Goal: Task Accomplishment & Management: Use online tool/utility

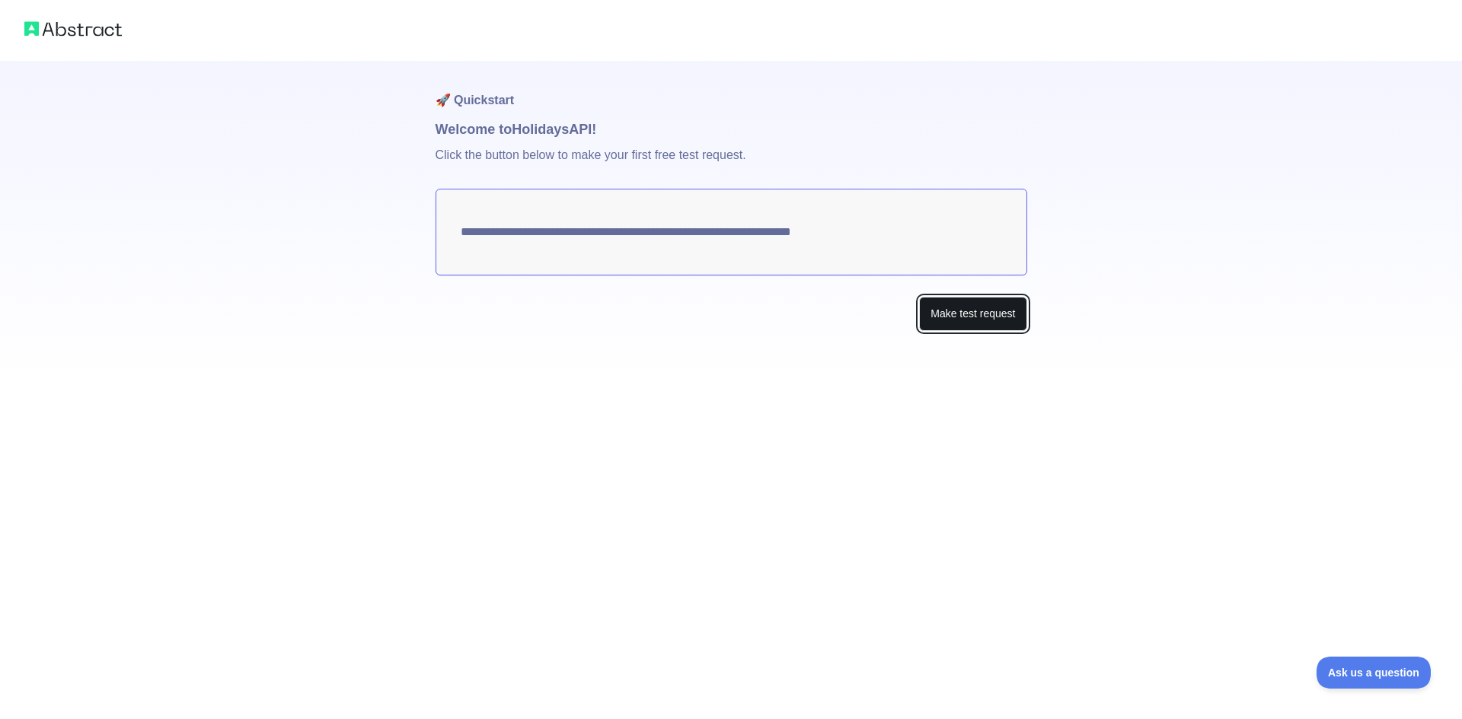
click at [994, 309] on button "Make test request" at bounding box center [972, 314] width 107 height 34
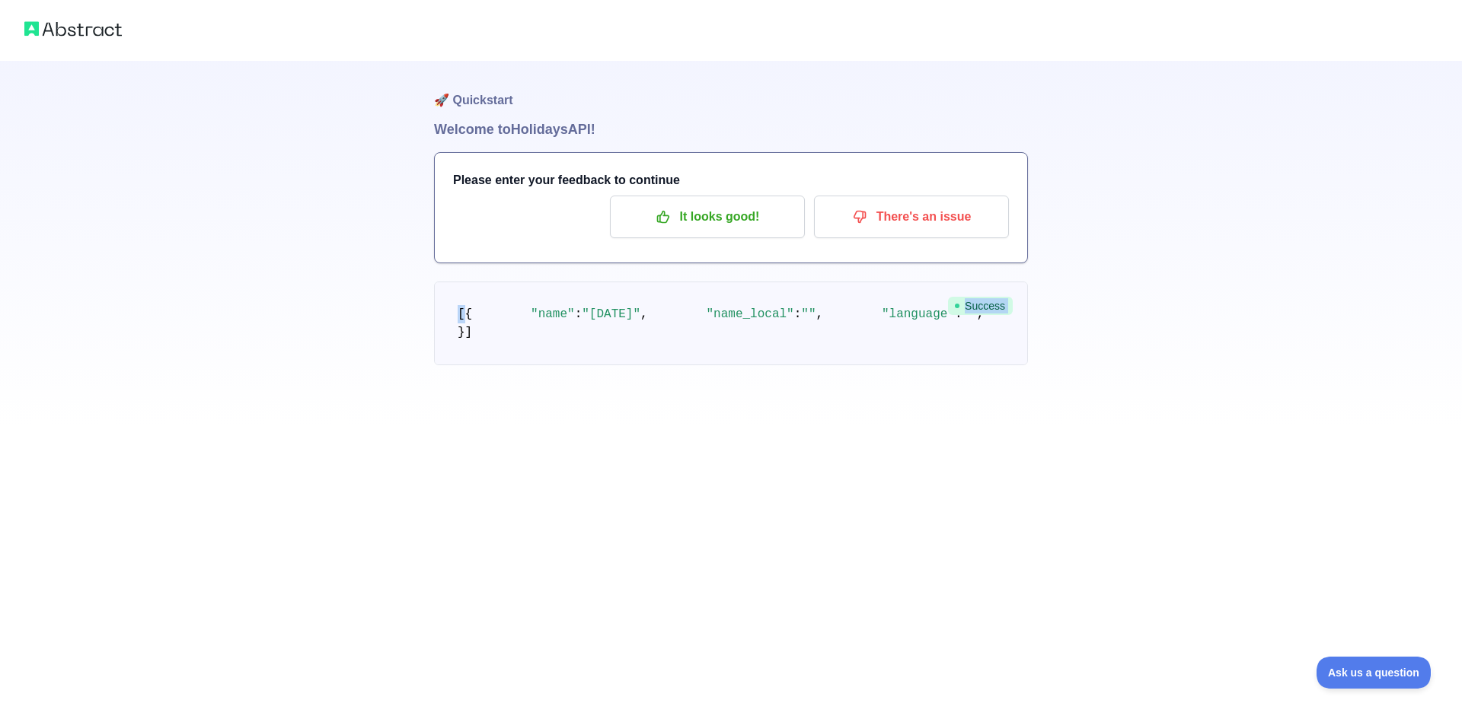
drag, startPoint x: 1461, startPoint y: 228, endPoint x: 1461, endPoint y: 297, distance: 68.5
click at [1461, 297] on div "🚀 Quickstart Welcome to Holidays API! Please enter your feedback to continue It…" at bounding box center [731, 213] width 1462 height 426
click at [1348, 291] on div "🚀 Quickstart Welcome to Holidays API! Please enter your feedback to continue It…" at bounding box center [731, 213] width 1462 height 426
click at [754, 222] on p "It looks good!" at bounding box center [707, 217] width 172 height 26
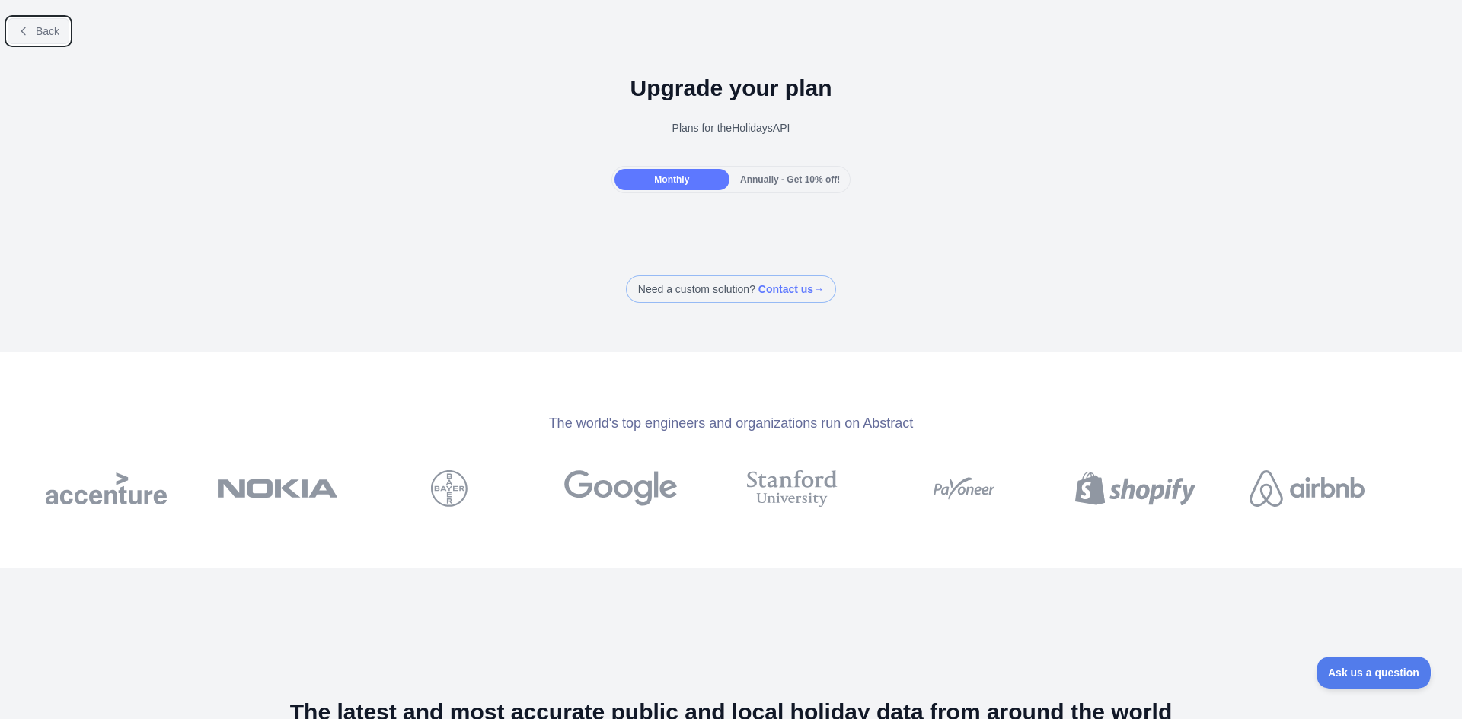
click at [30, 33] on button "Back" at bounding box center [39, 31] width 62 height 26
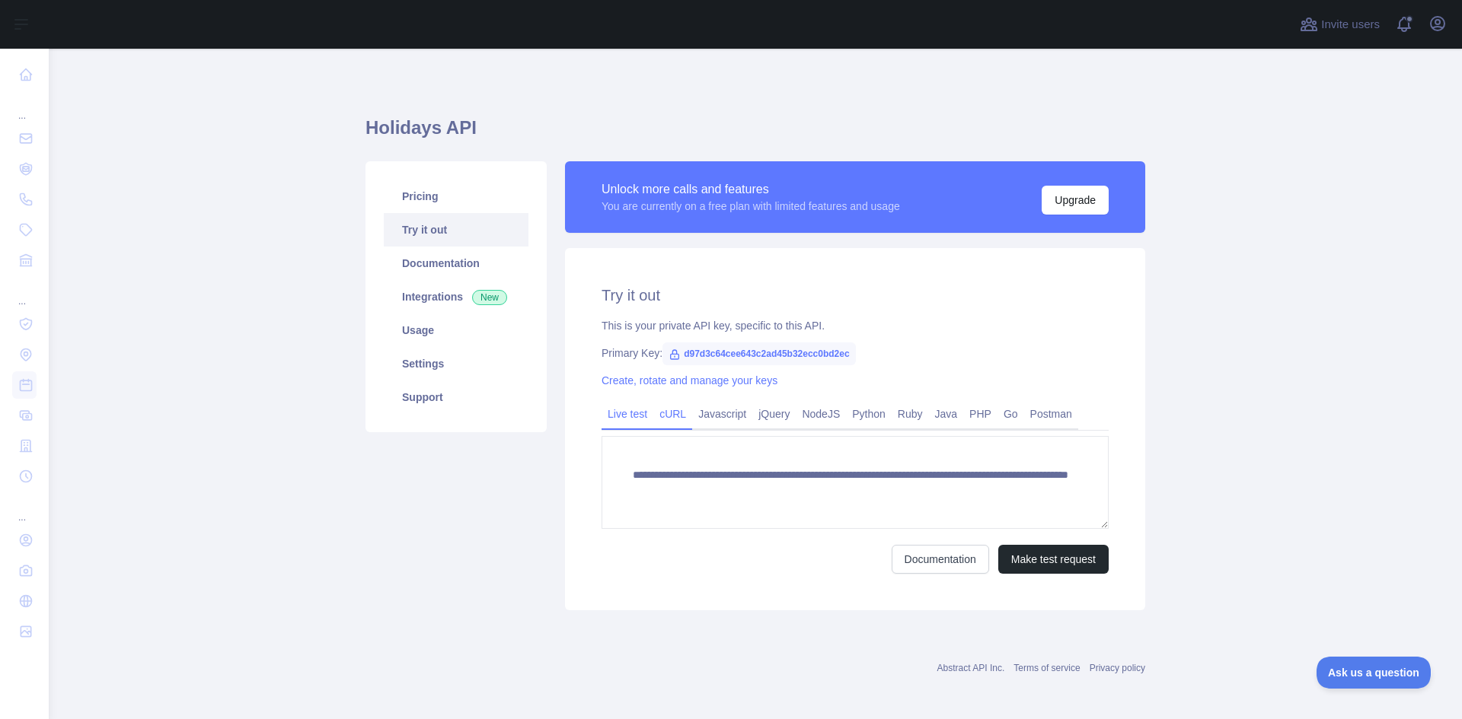
click at [672, 404] on link "cURL" at bounding box center [672, 414] width 39 height 24
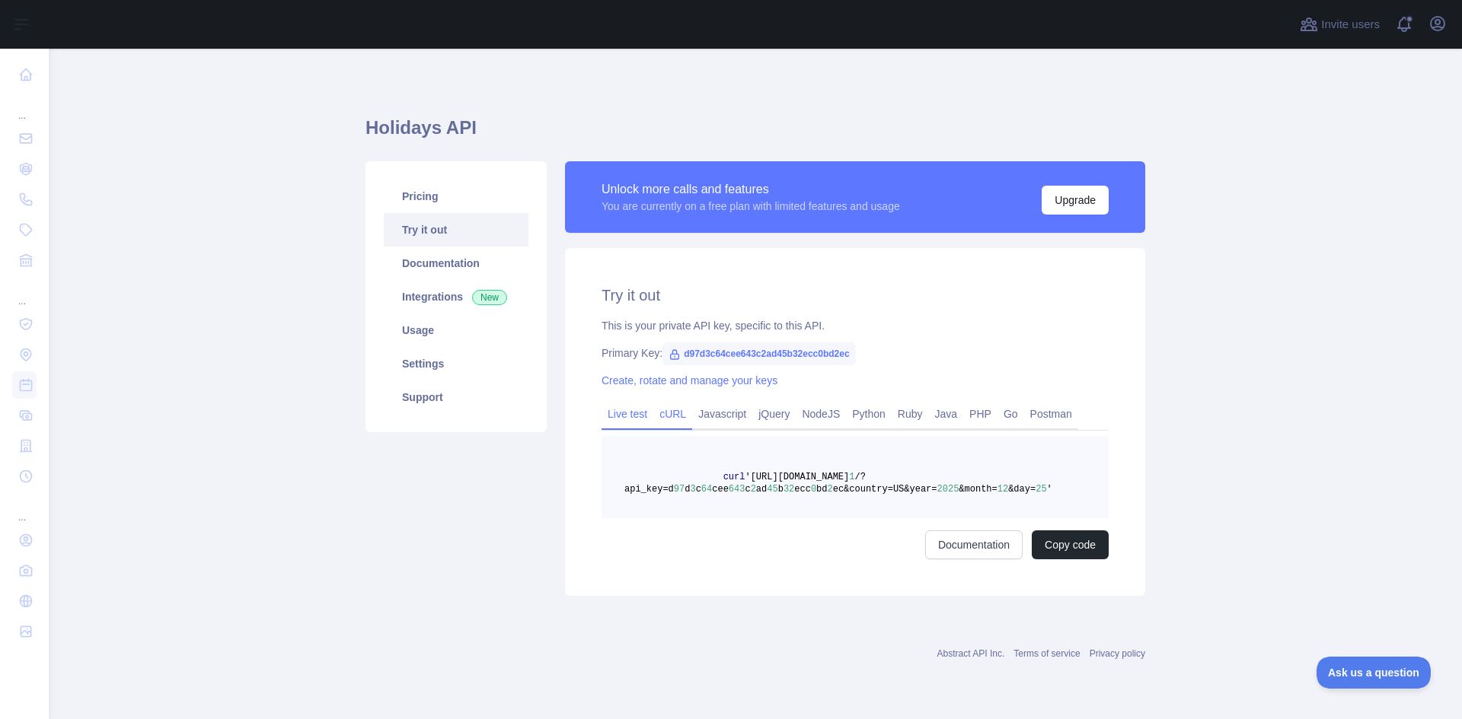
click at [641, 416] on link "Live test" at bounding box center [627, 414] width 52 height 24
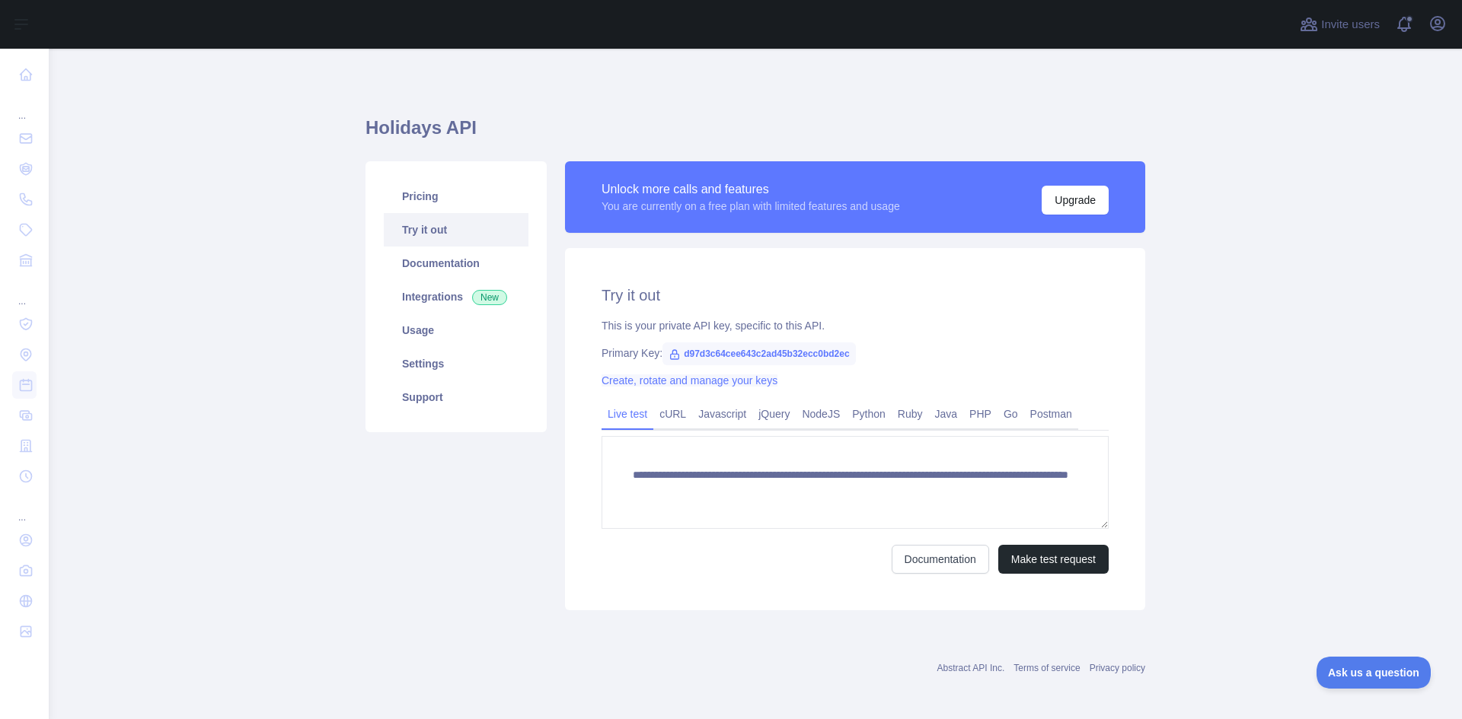
click at [709, 375] on link "Create, rotate and manage your keys" at bounding box center [689, 381] width 176 height 12
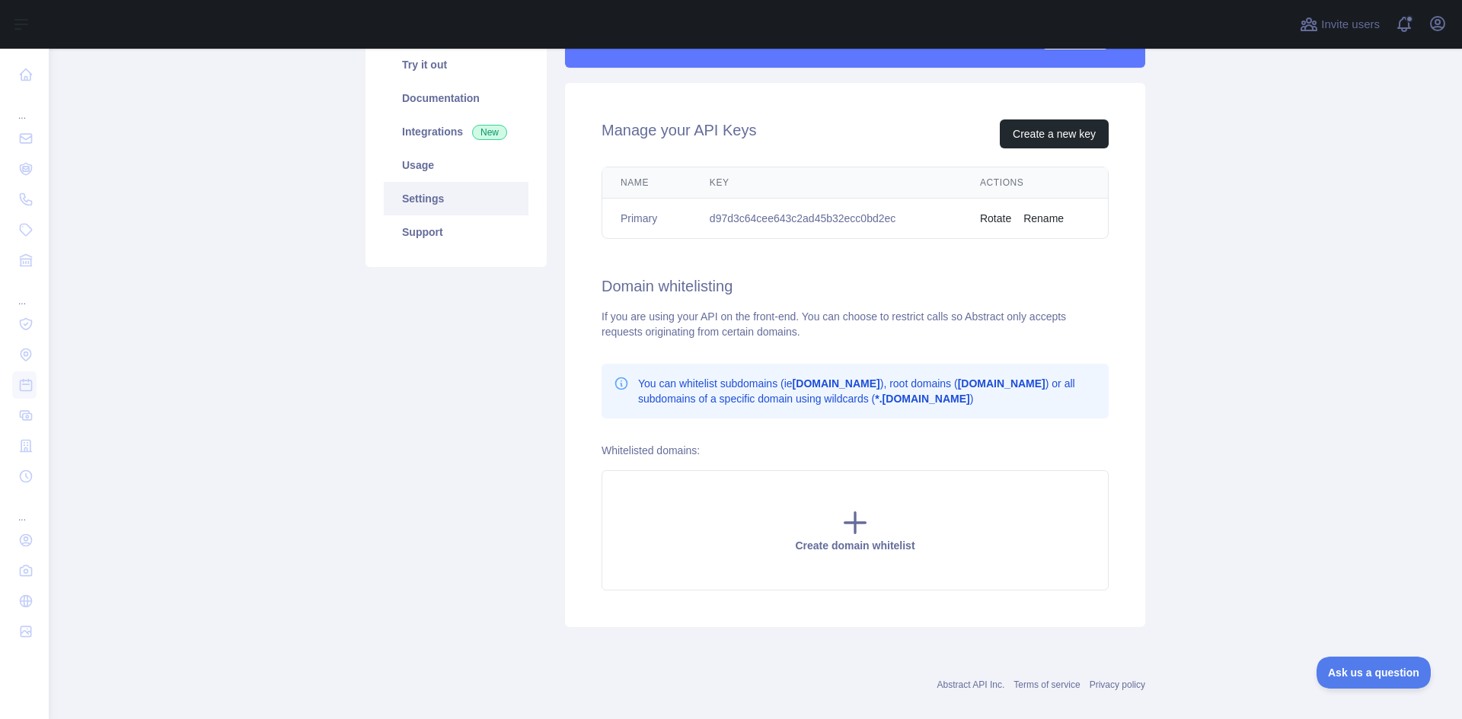
scroll to position [186, 0]
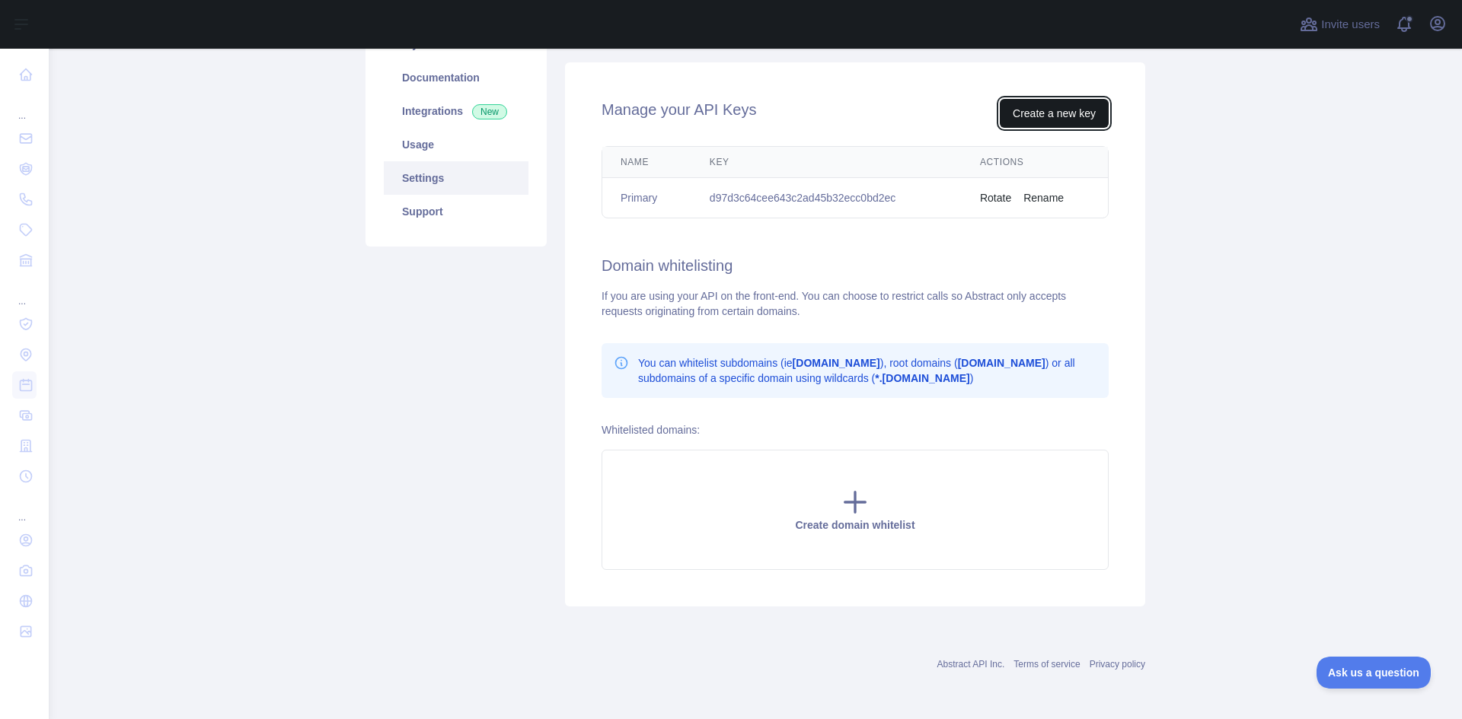
click at [1059, 113] on button "Create a new key" at bounding box center [1054, 113] width 109 height 29
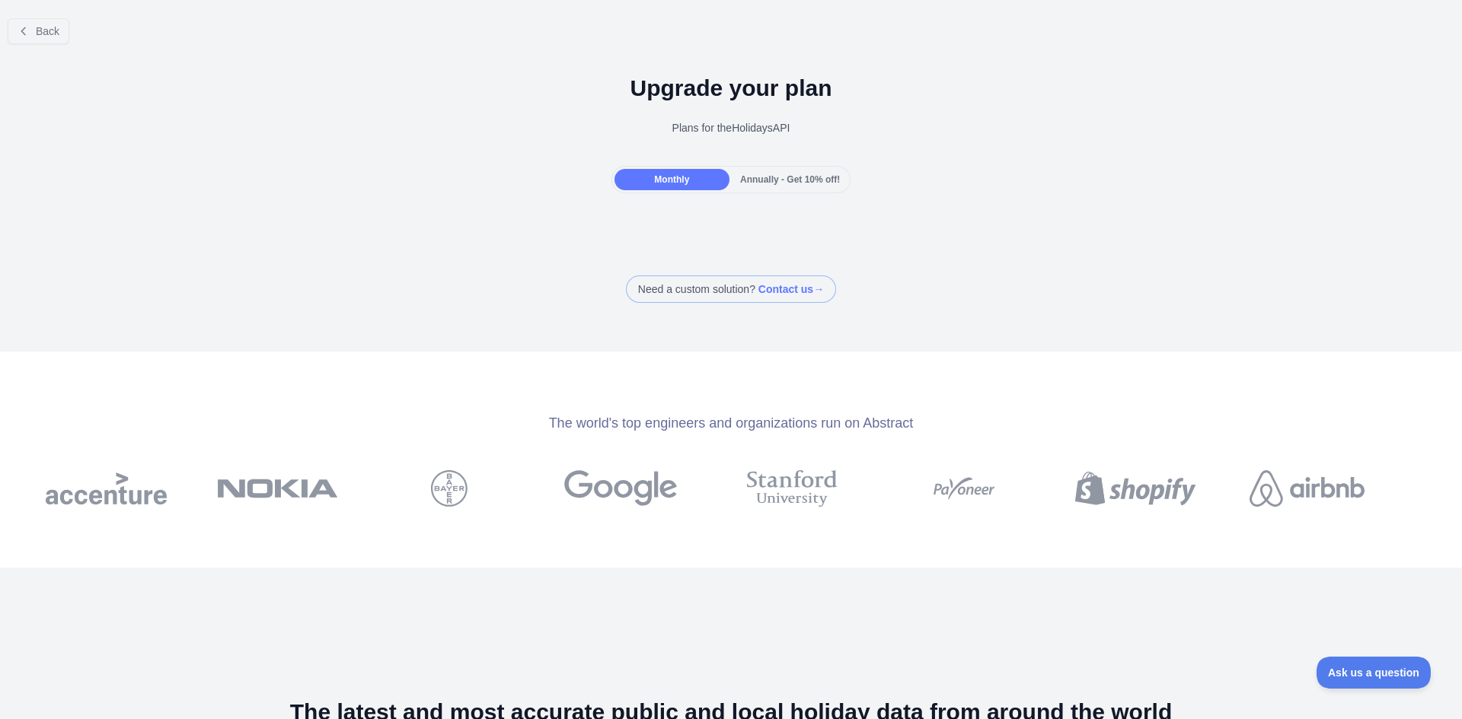
click at [691, 172] on div "Monthly" at bounding box center [671, 179] width 115 height 21
click at [49, 33] on span "Back" at bounding box center [48, 31] width 24 height 12
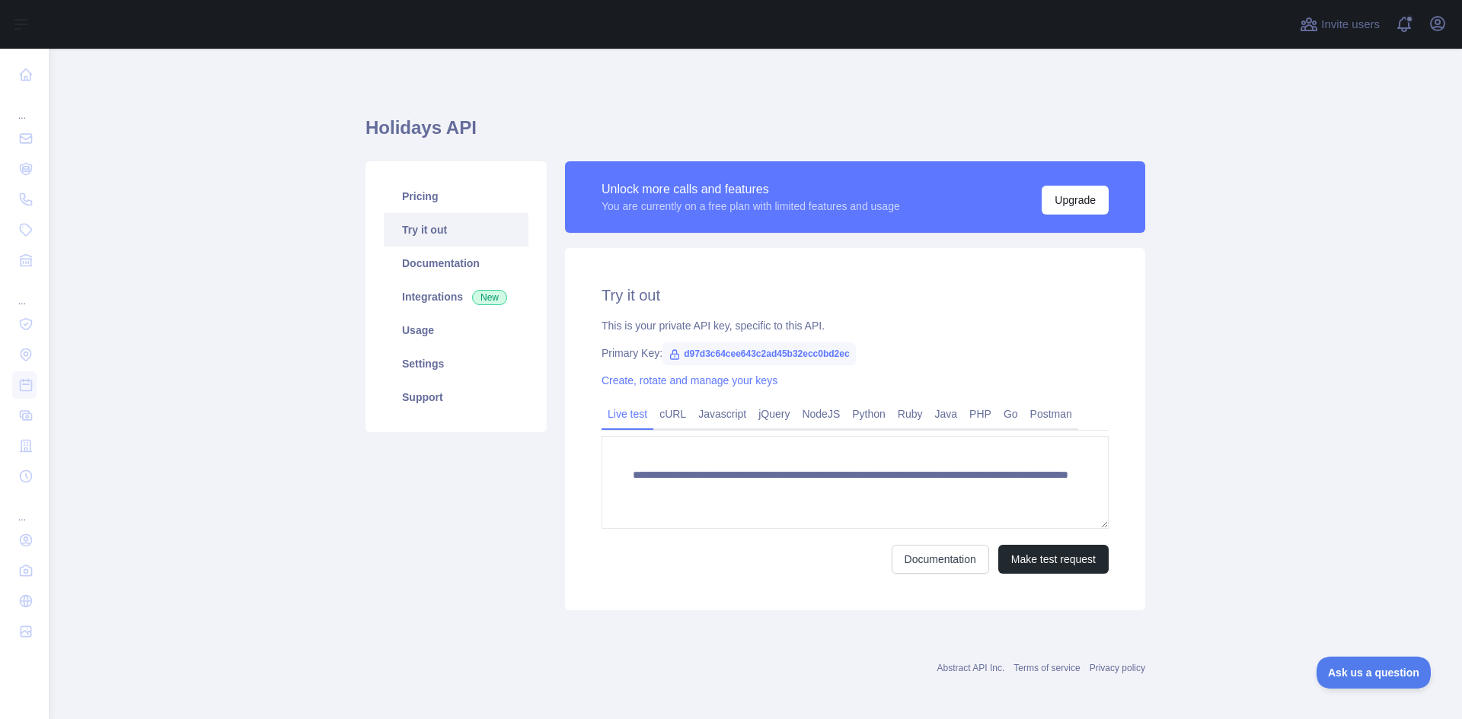
click at [735, 356] on span "d97d3c64cee643c2ad45b32ecc0bd2ec" at bounding box center [758, 354] width 193 height 23
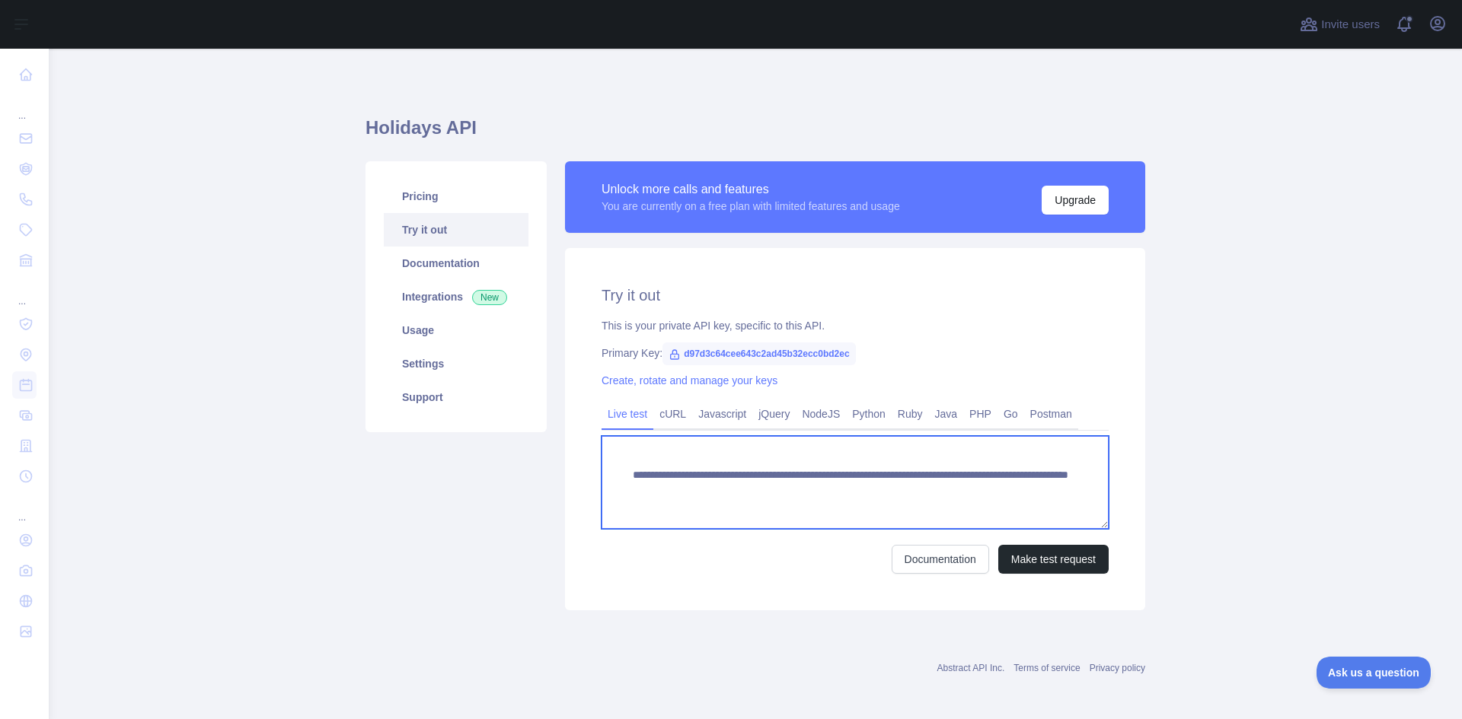
scroll to position [15, 0]
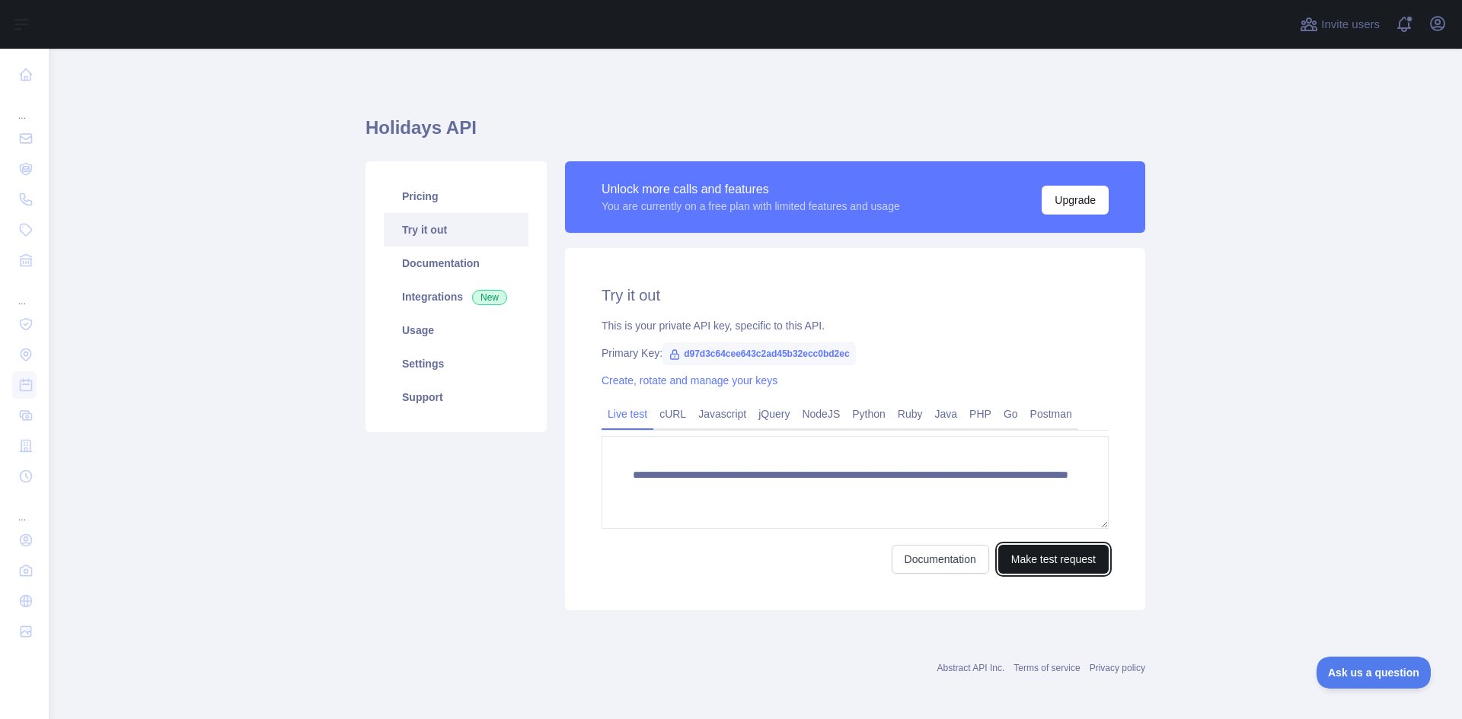
click at [1016, 557] on button "Make test request" at bounding box center [1053, 559] width 110 height 29
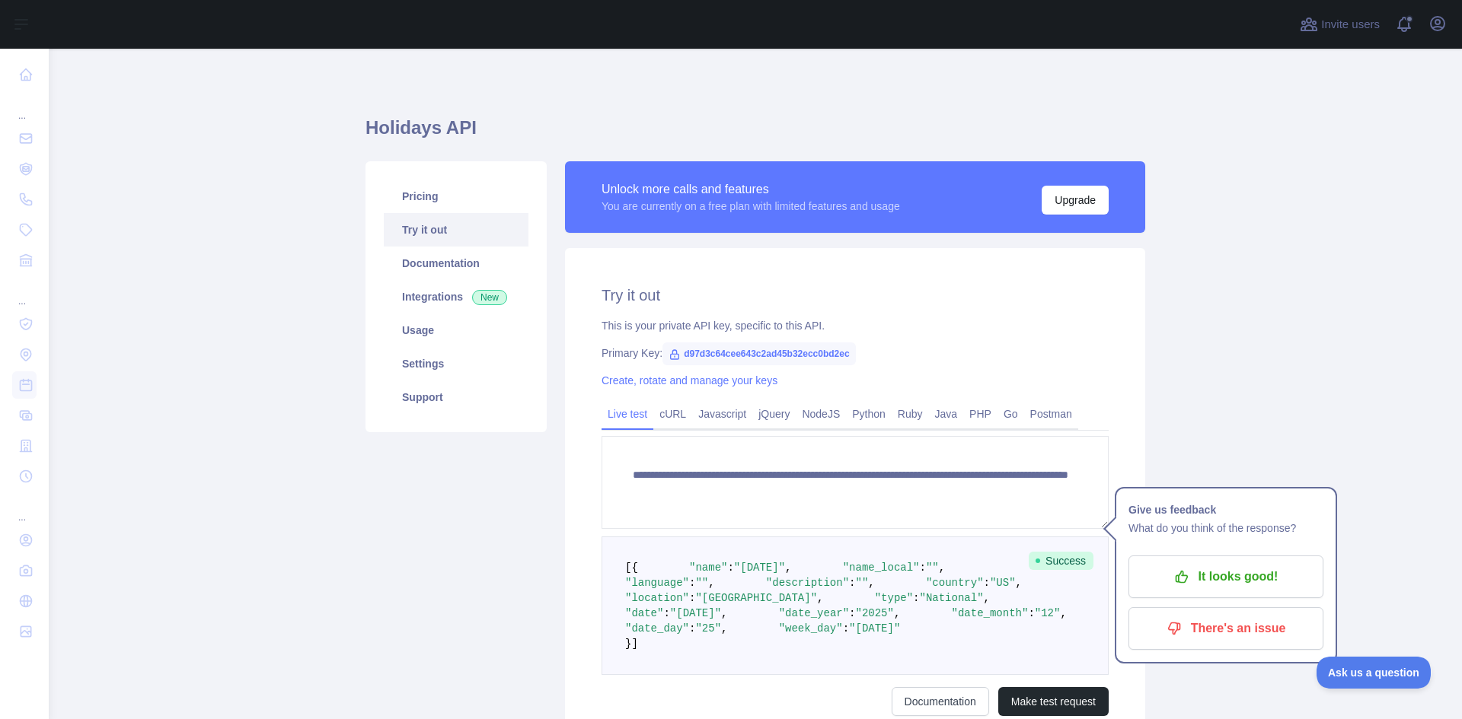
drag, startPoint x: 1331, startPoint y: 459, endPoint x: 1345, endPoint y: 459, distance: 14.5
click at [1332, 459] on main "**********" at bounding box center [755, 384] width 1413 height 671
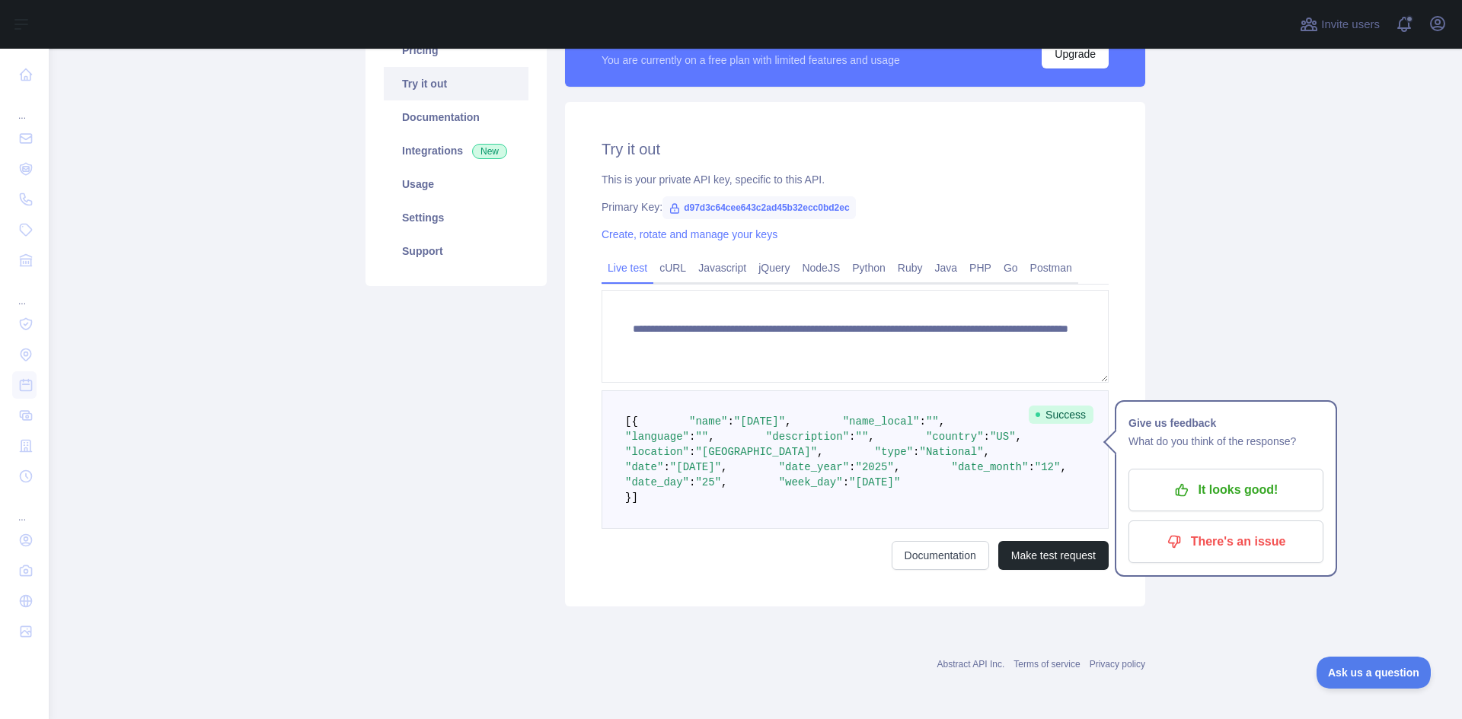
scroll to position [281, 0]
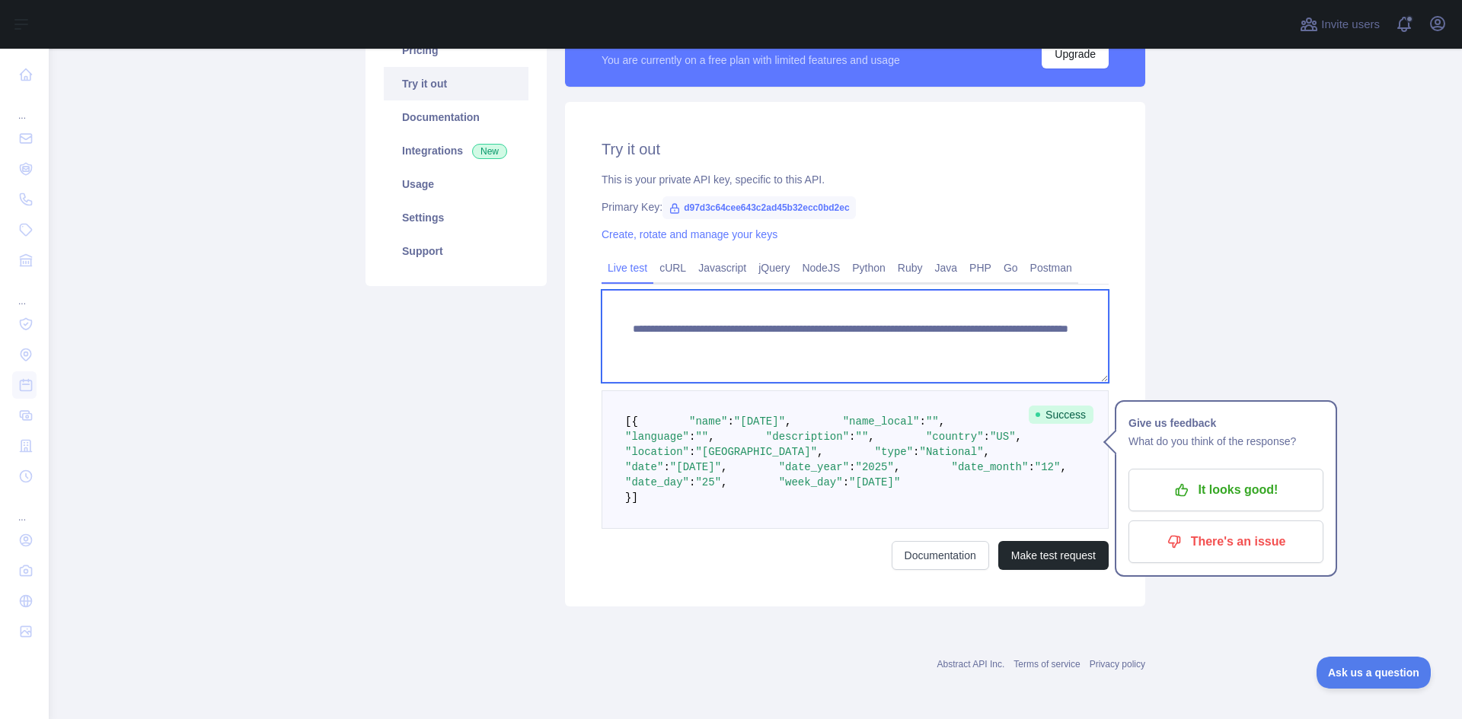
click at [1027, 290] on textarea "**********" at bounding box center [854, 336] width 507 height 93
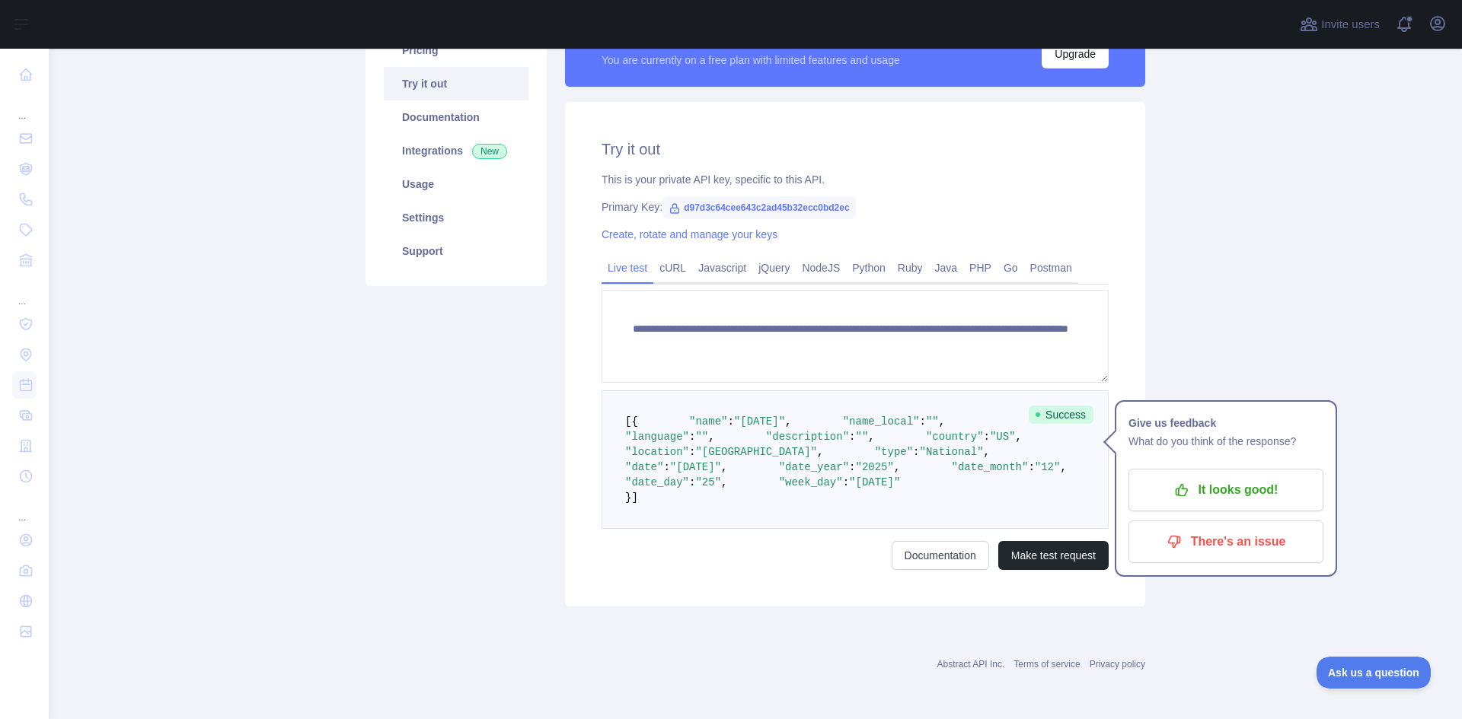
click at [1238, 185] on main "**********" at bounding box center [755, 384] width 1413 height 671
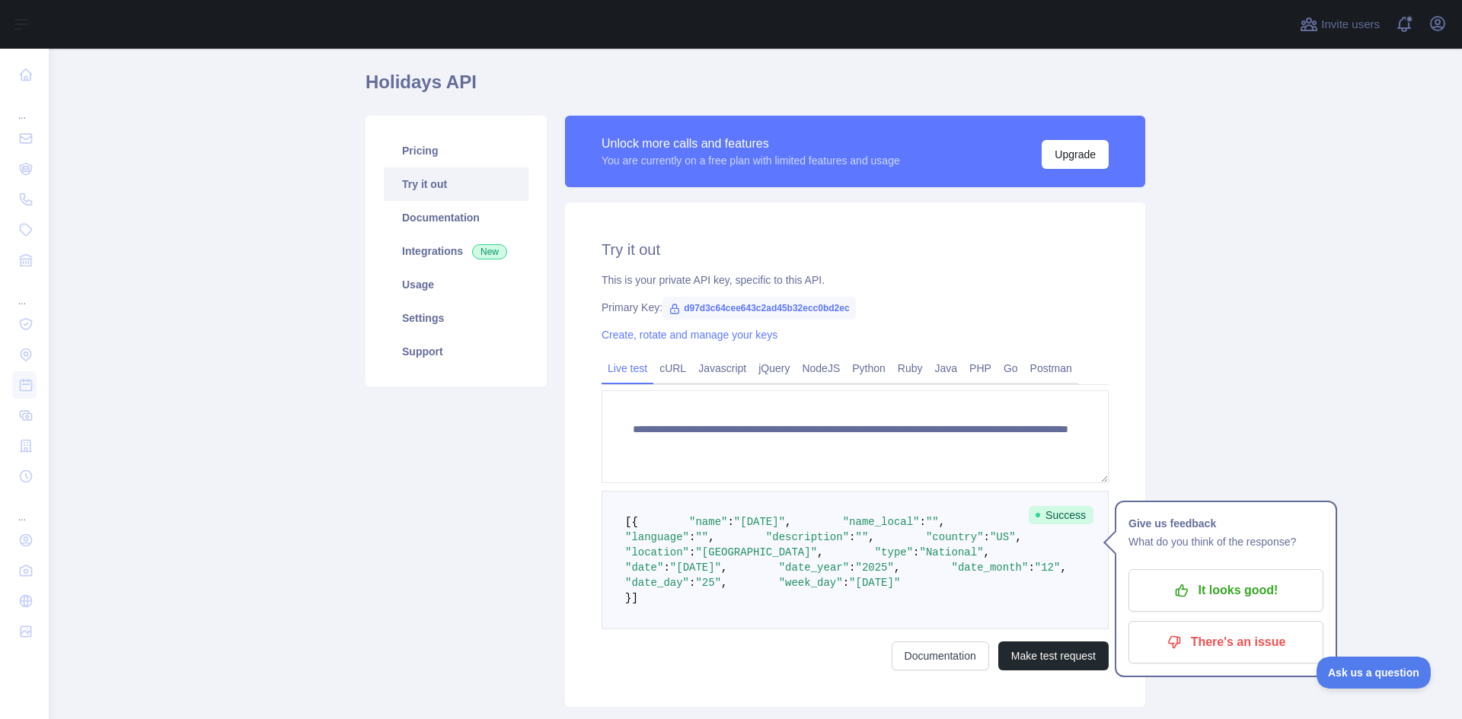
scroll to position [15, 0]
